Goal: Task Accomplishment & Management: Use online tool/utility

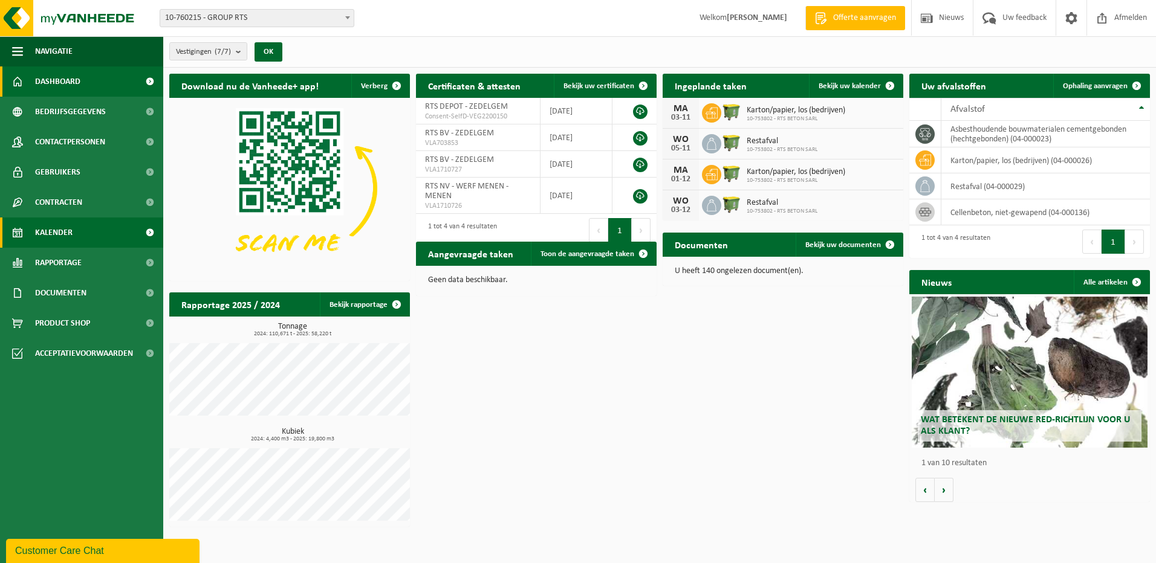
click at [58, 231] on span "Kalender" at bounding box center [53, 233] width 37 height 30
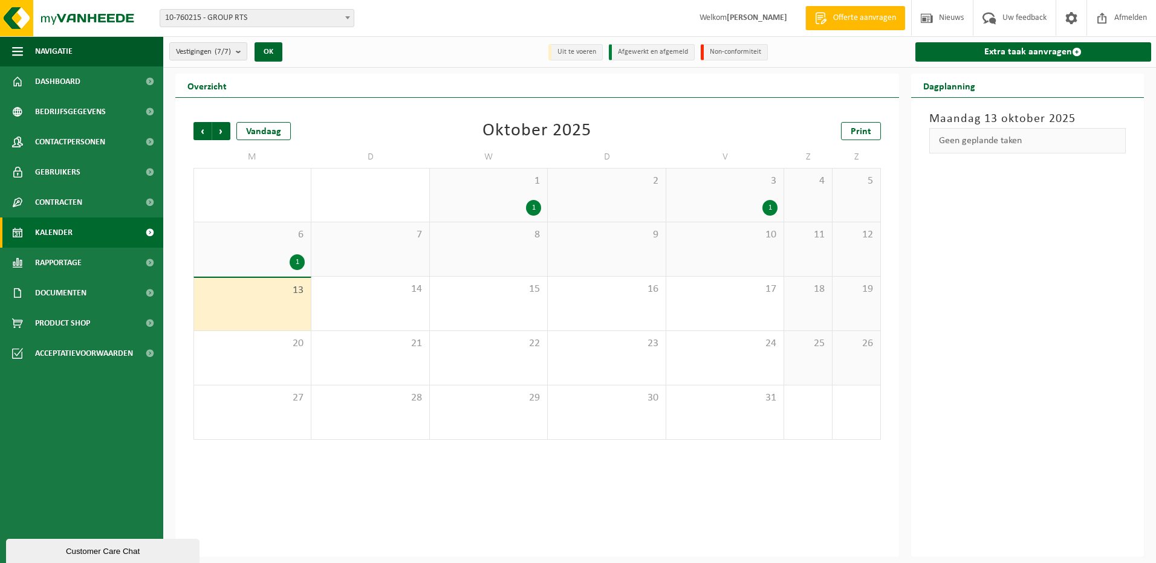
click at [255, 306] on div "13" at bounding box center [252, 304] width 117 height 53
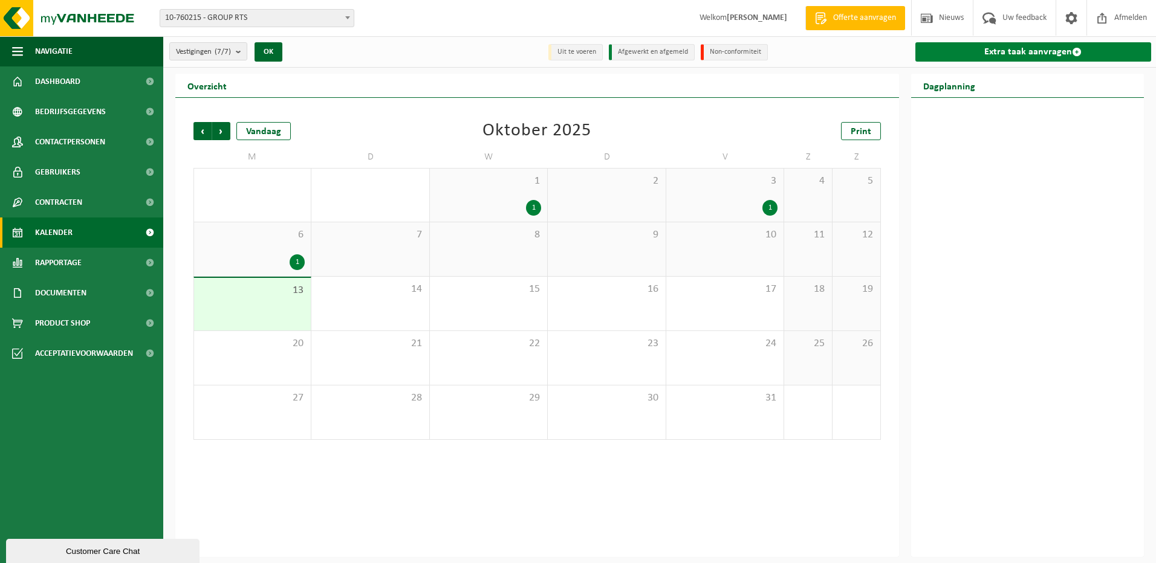
click at [1020, 47] on link "Extra taak aanvragen" at bounding box center [1033, 51] width 236 height 19
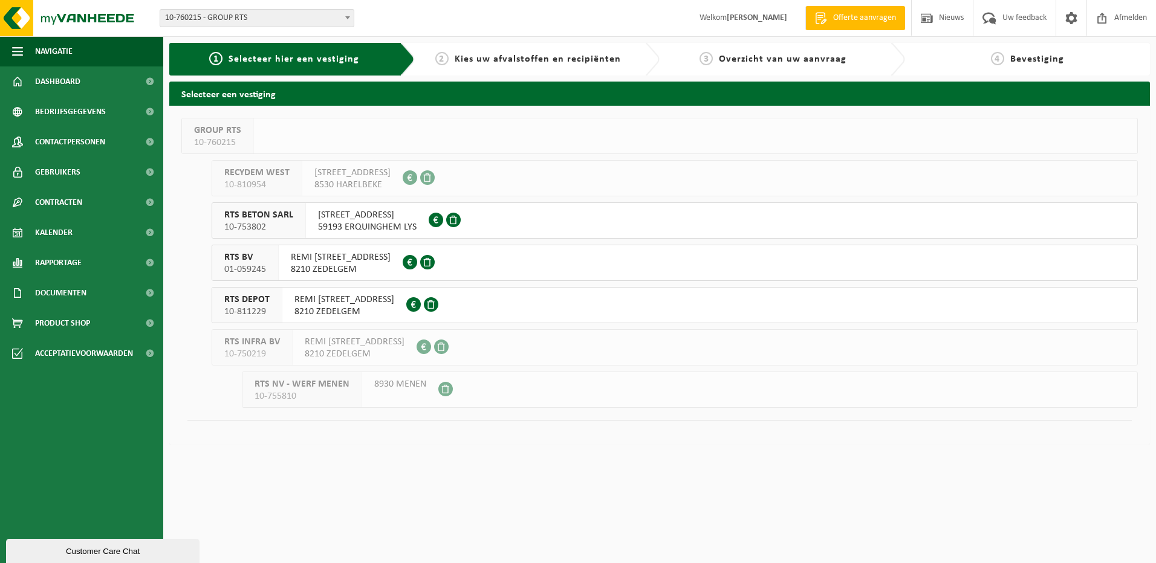
click at [233, 301] on span "RTS DEPOT" at bounding box center [246, 300] width 45 height 12
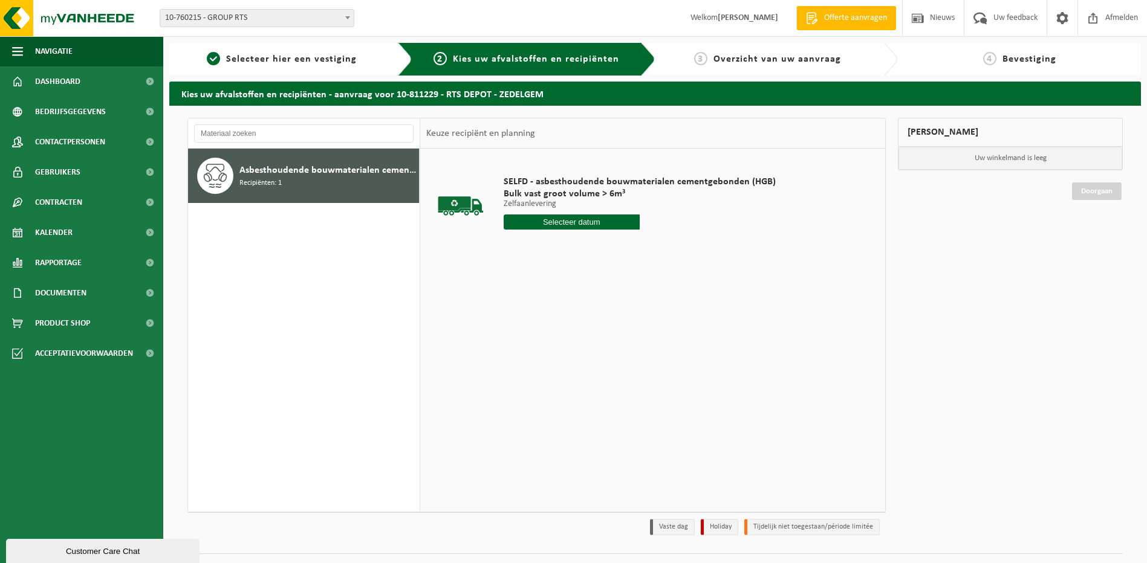
click at [609, 227] on input "text" at bounding box center [572, 222] width 136 height 15
click at [516, 332] on div "13" at bounding box center [514, 329] width 21 height 19
type input "Van 2025-10-13"
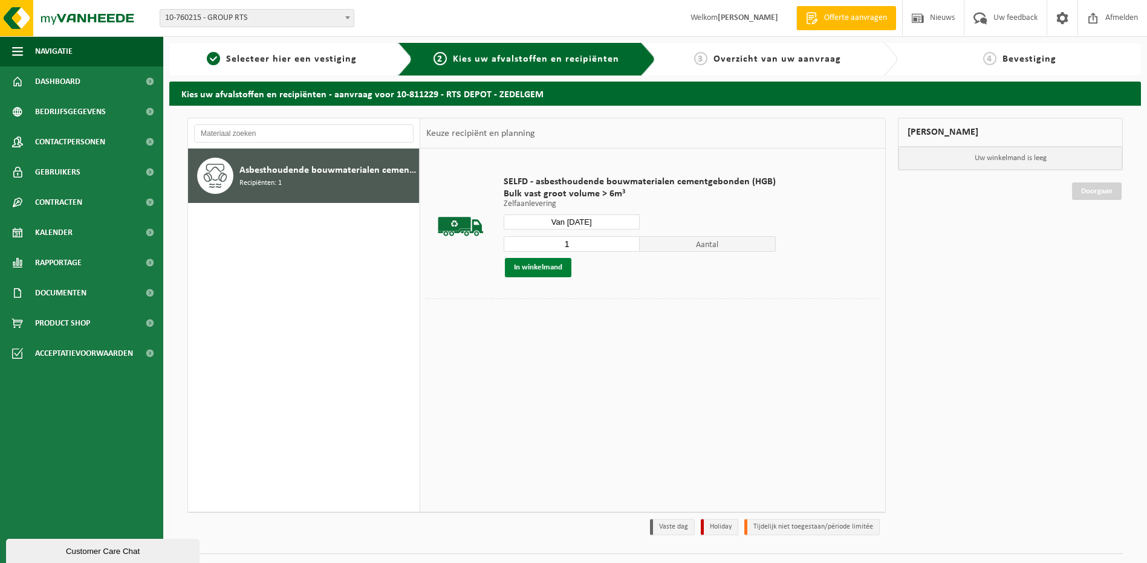
click at [542, 268] on button "In winkelmand" at bounding box center [538, 267] width 66 height 19
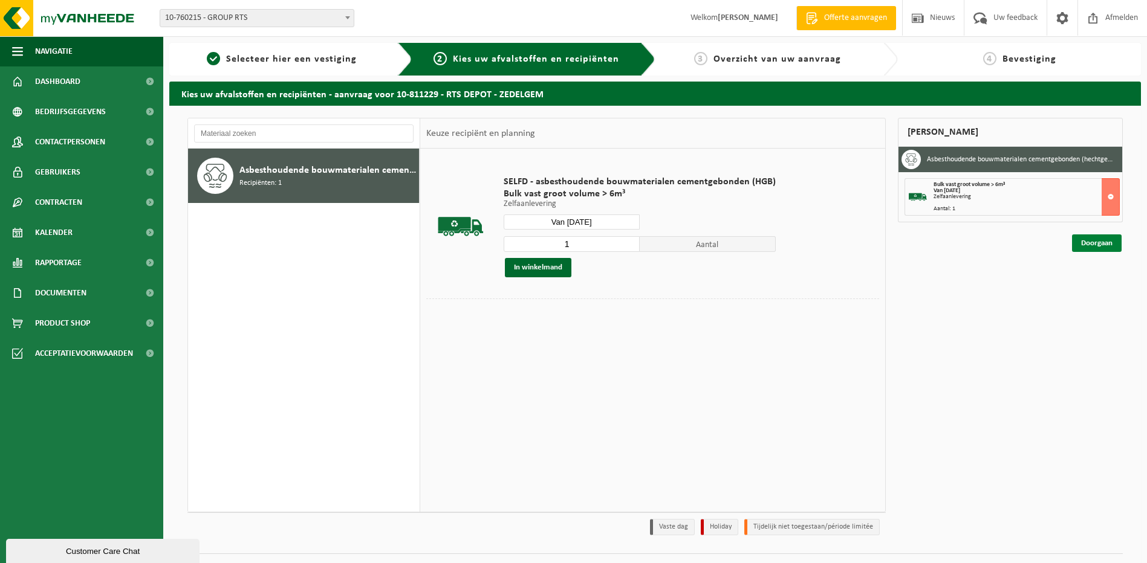
click at [1110, 246] on link "Doorgaan" at bounding box center [1097, 244] width 50 height 18
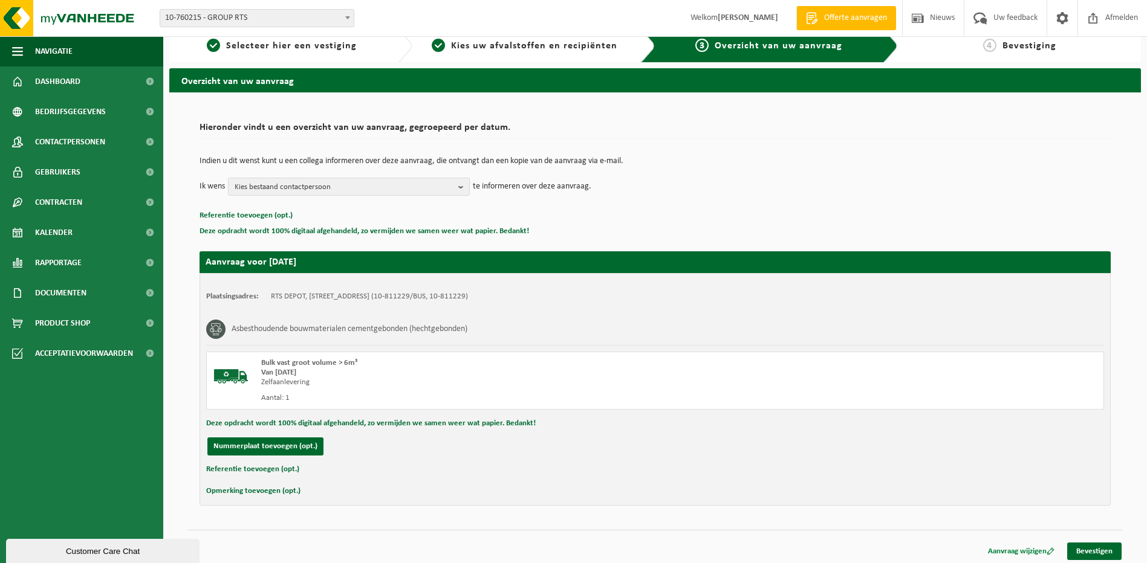
scroll to position [17, 0]
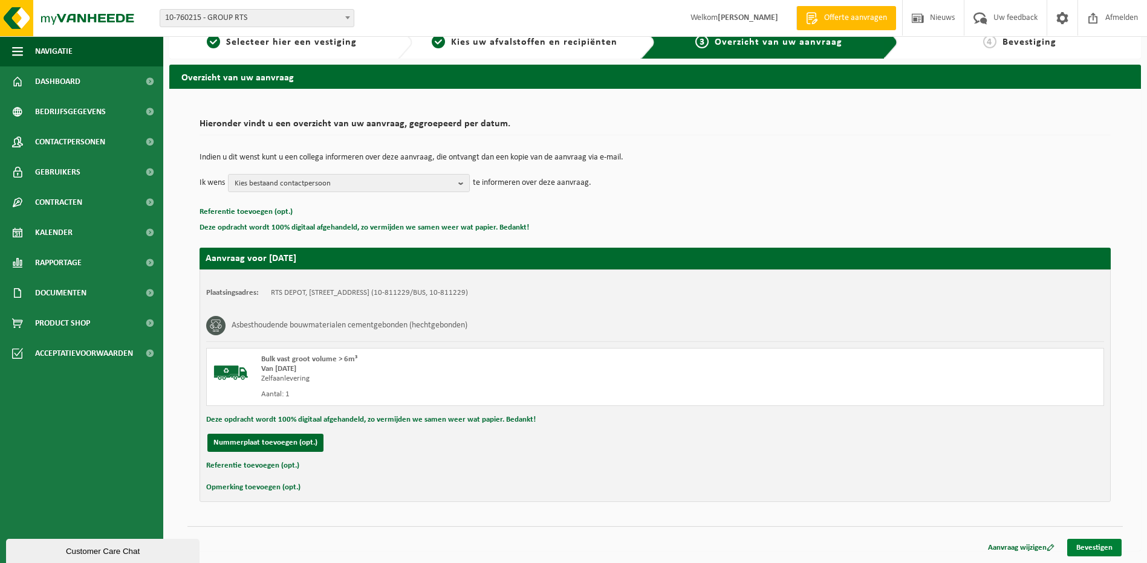
click at [1105, 550] on link "Bevestigen" at bounding box center [1094, 548] width 54 height 18
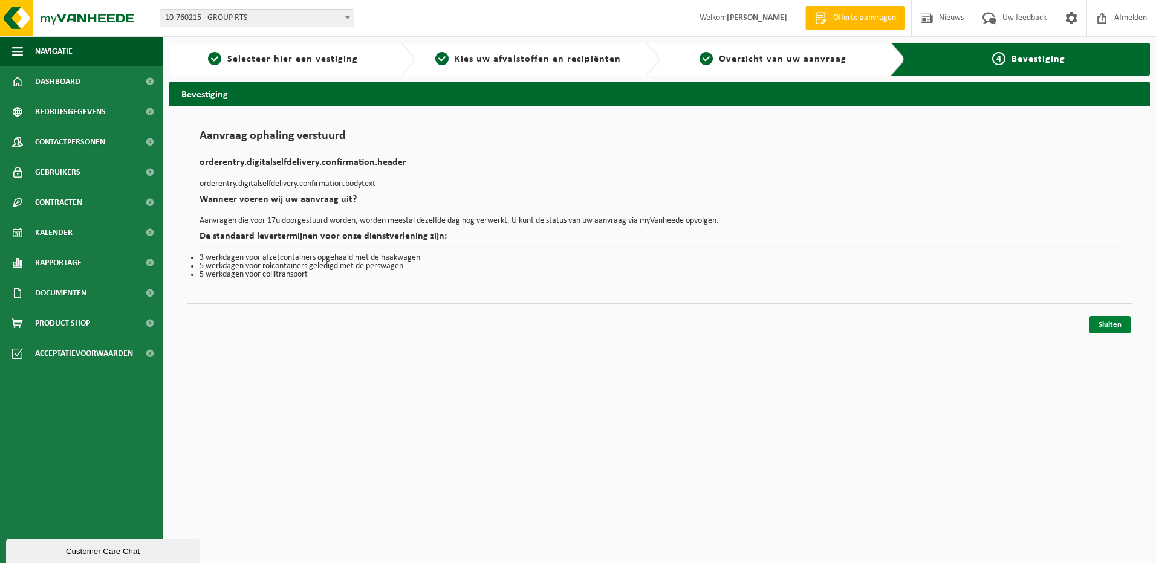
click at [1113, 325] on link "Sluiten" at bounding box center [1109, 325] width 41 height 18
